Goal: Task Accomplishment & Management: Manage account settings

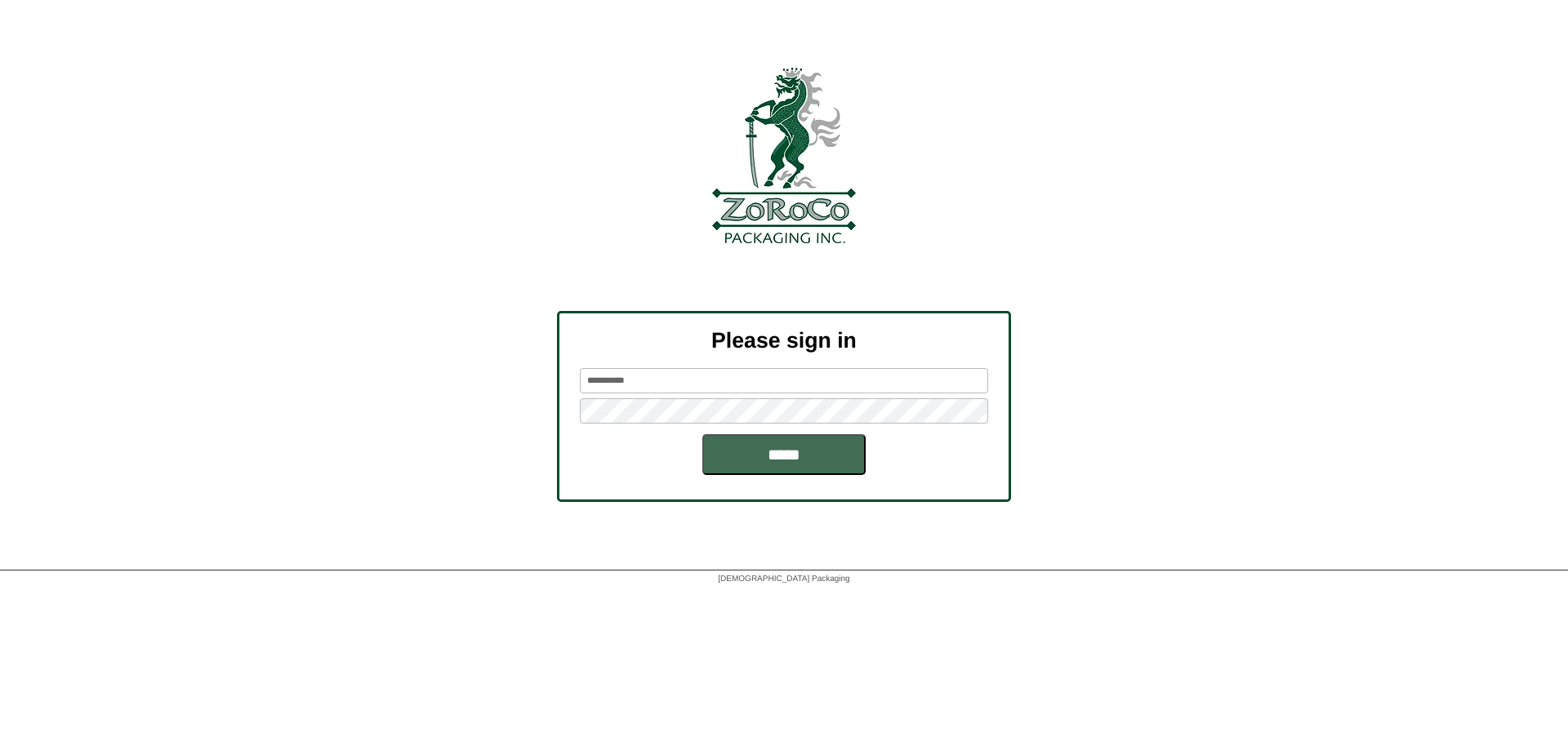
click at [719, 455] on input "*****" at bounding box center [784, 454] width 164 height 40
type input "**********"
click at [755, 459] on input "*****" at bounding box center [784, 454] width 164 height 40
